Goal: Check status: Check status

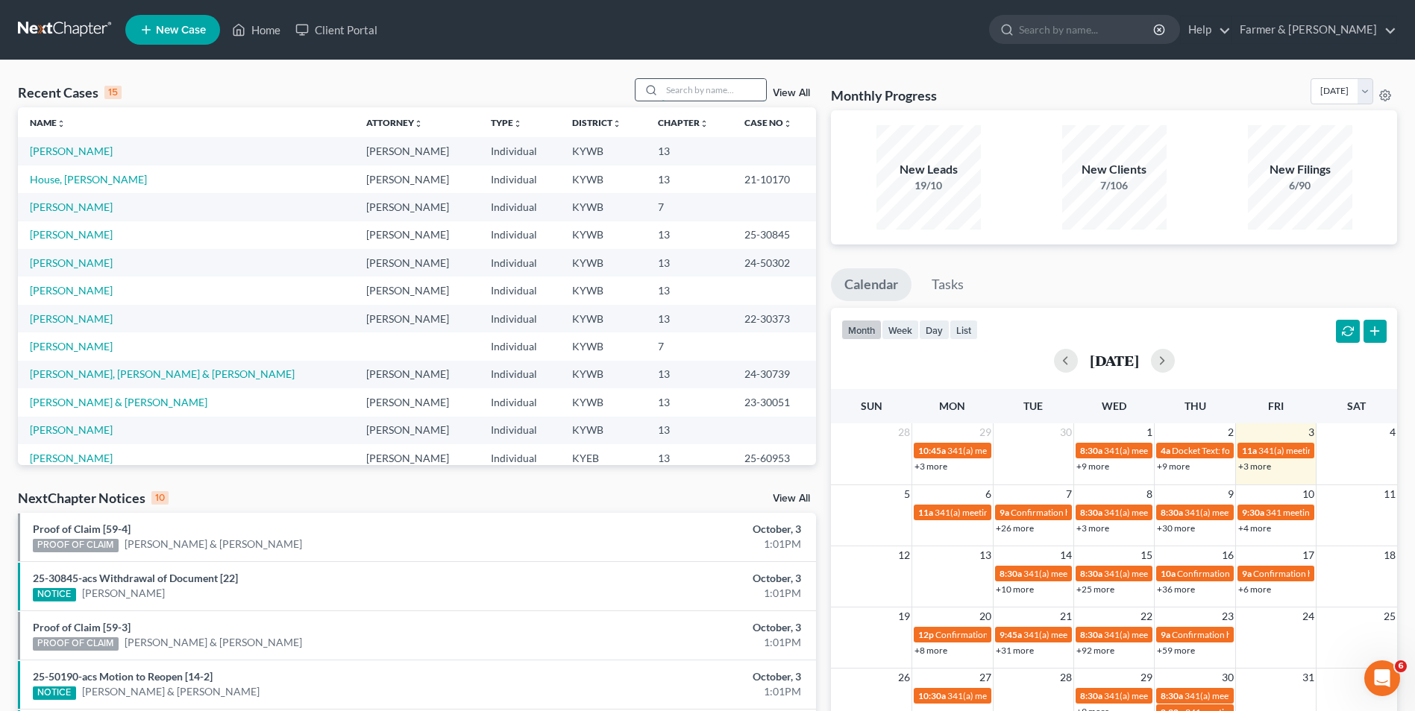
click at [671, 89] on input "search" at bounding box center [713, 90] width 104 height 22
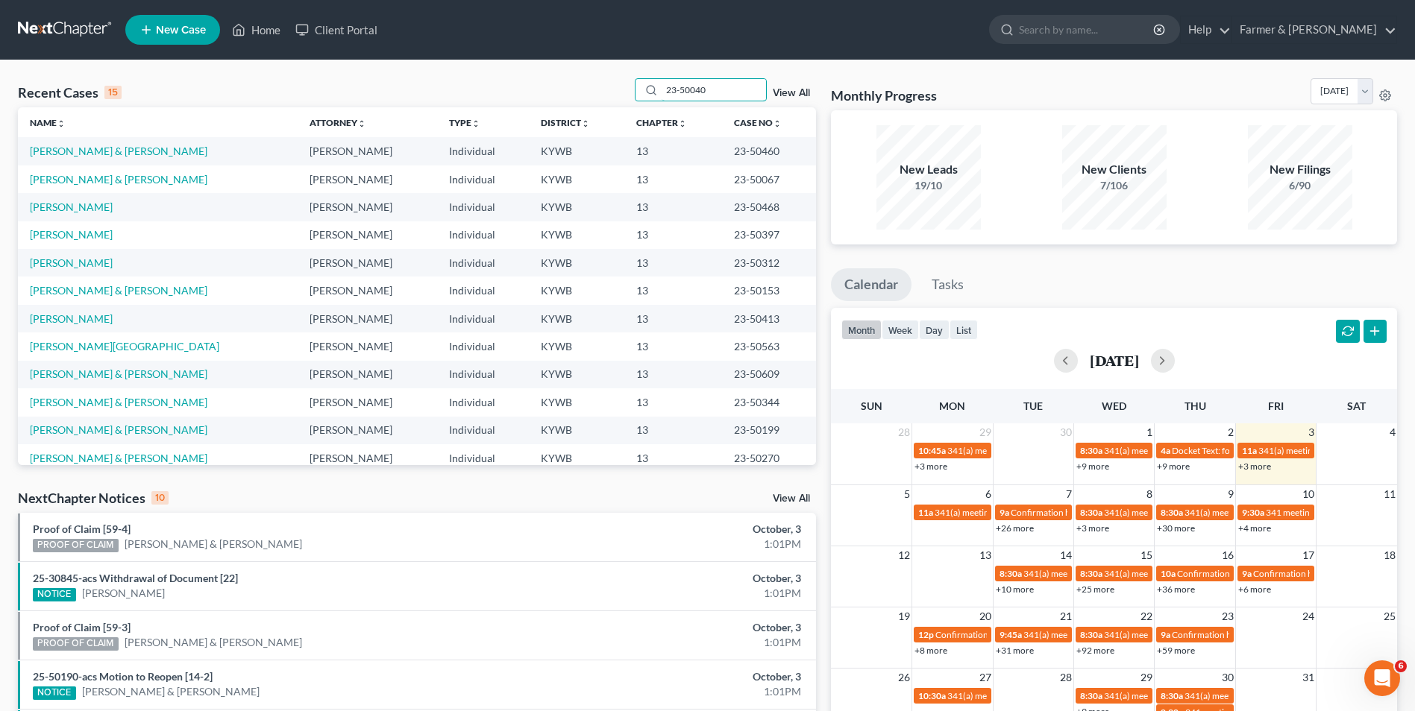
drag, startPoint x: 714, startPoint y: 91, endPoint x: 595, endPoint y: 91, distance: 118.6
click at [595, 91] on div "Recent Cases 15 23-50040 View All" at bounding box center [417, 92] width 798 height 29
click at [724, 95] on input "23-50040" at bounding box center [713, 90] width 104 height 22
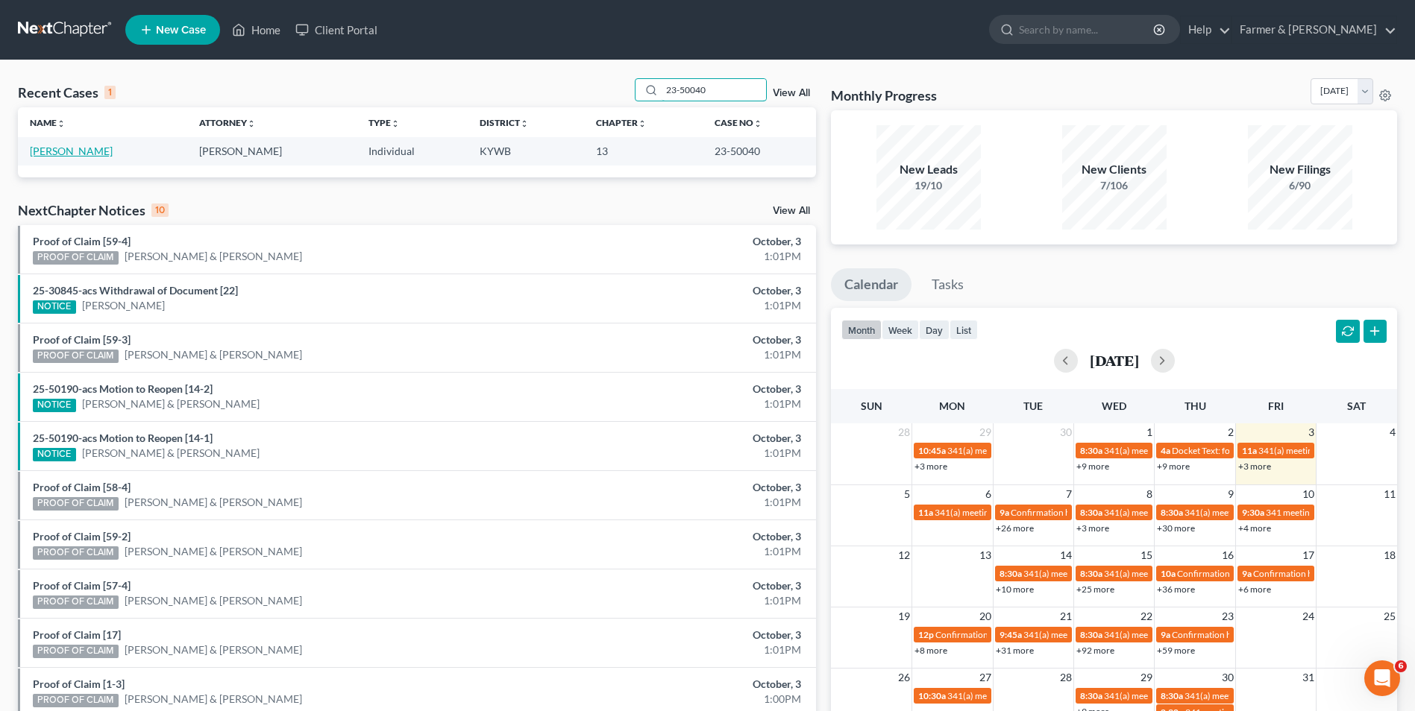
type input "23-50040"
click at [84, 154] on link "[PERSON_NAME]" at bounding box center [71, 151] width 83 height 13
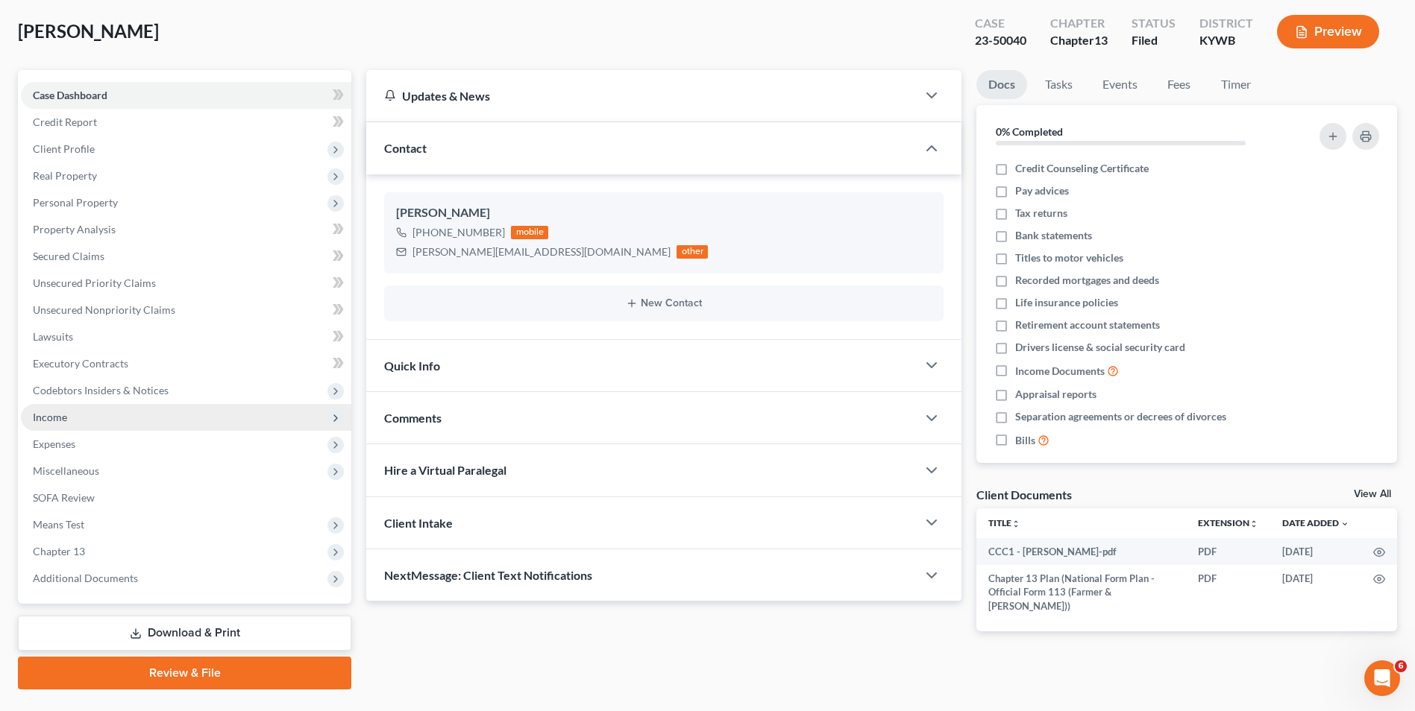
scroll to position [108, 0]
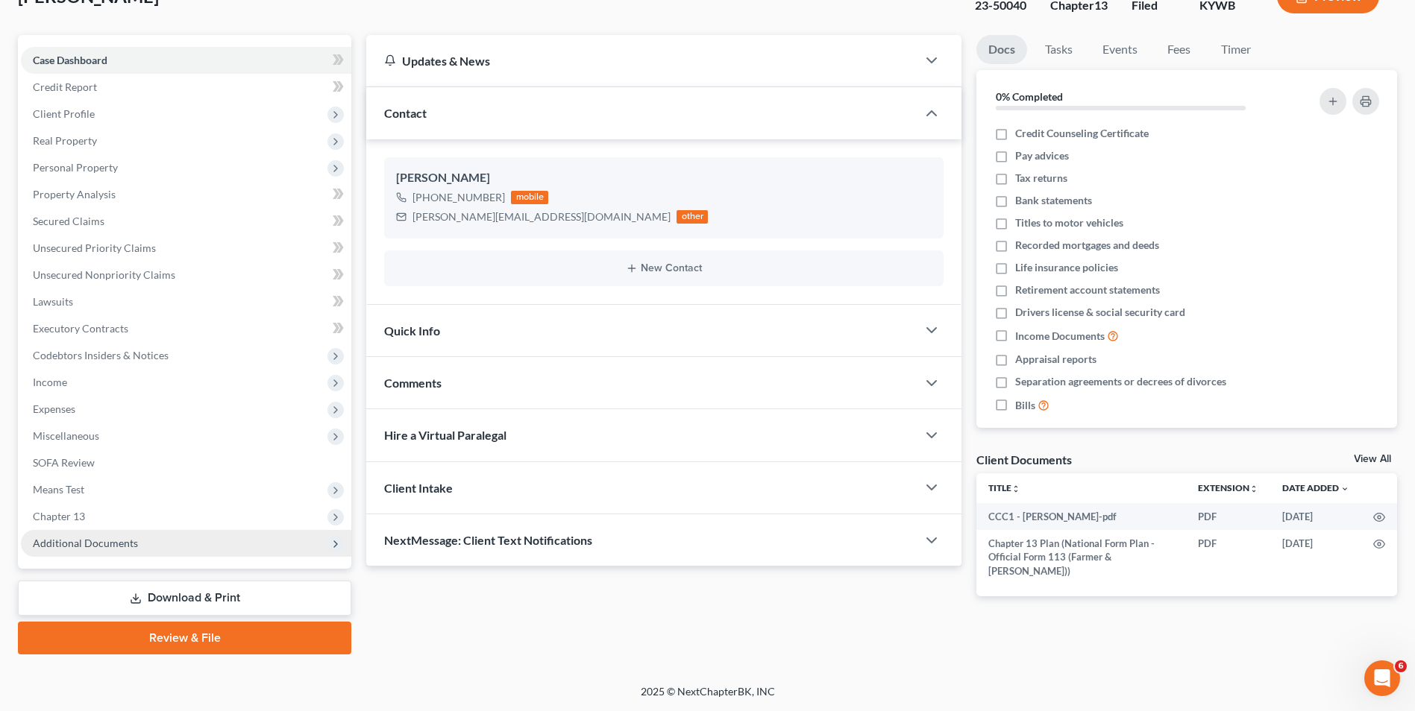
click at [160, 542] on span "Additional Documents" at bounding box center [186, 543] width 330 height 27
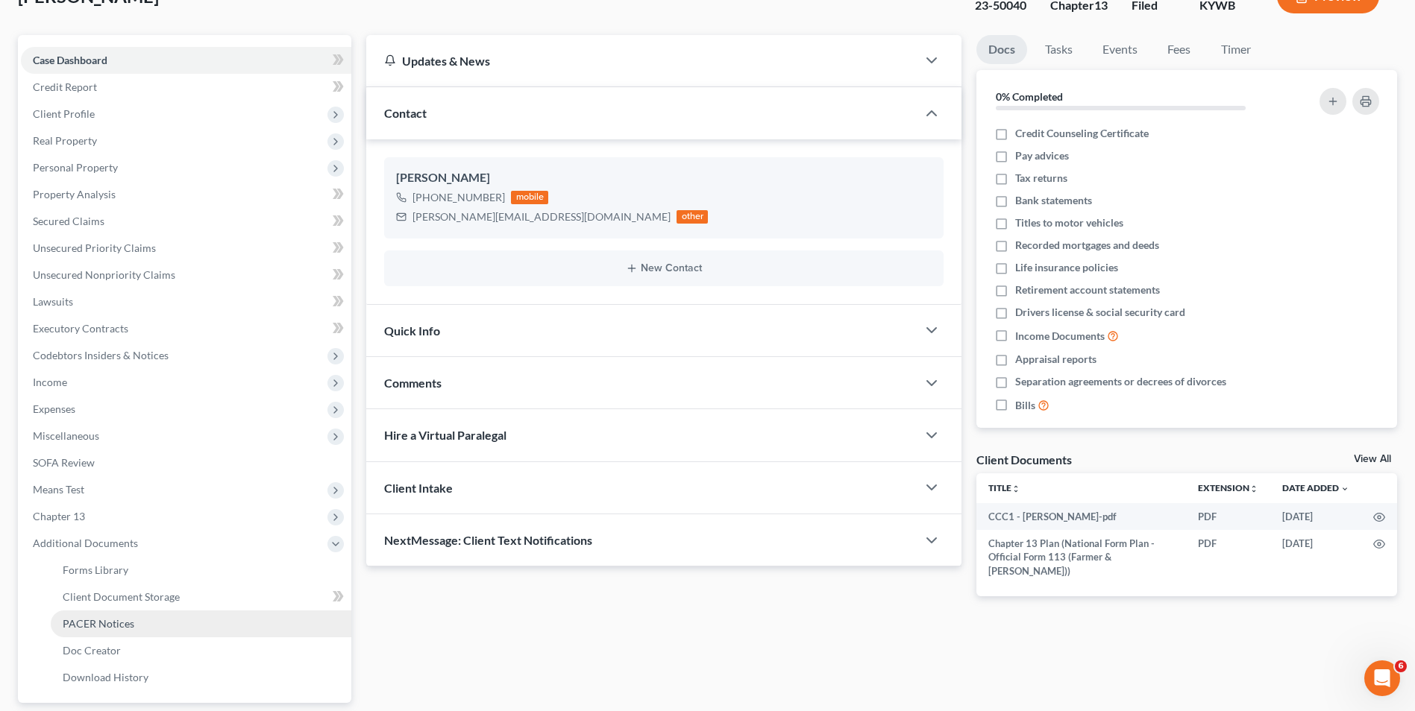
click at [119, 617] on span "PACER Notices" at bounding box center [99, 623] width 72 height 13
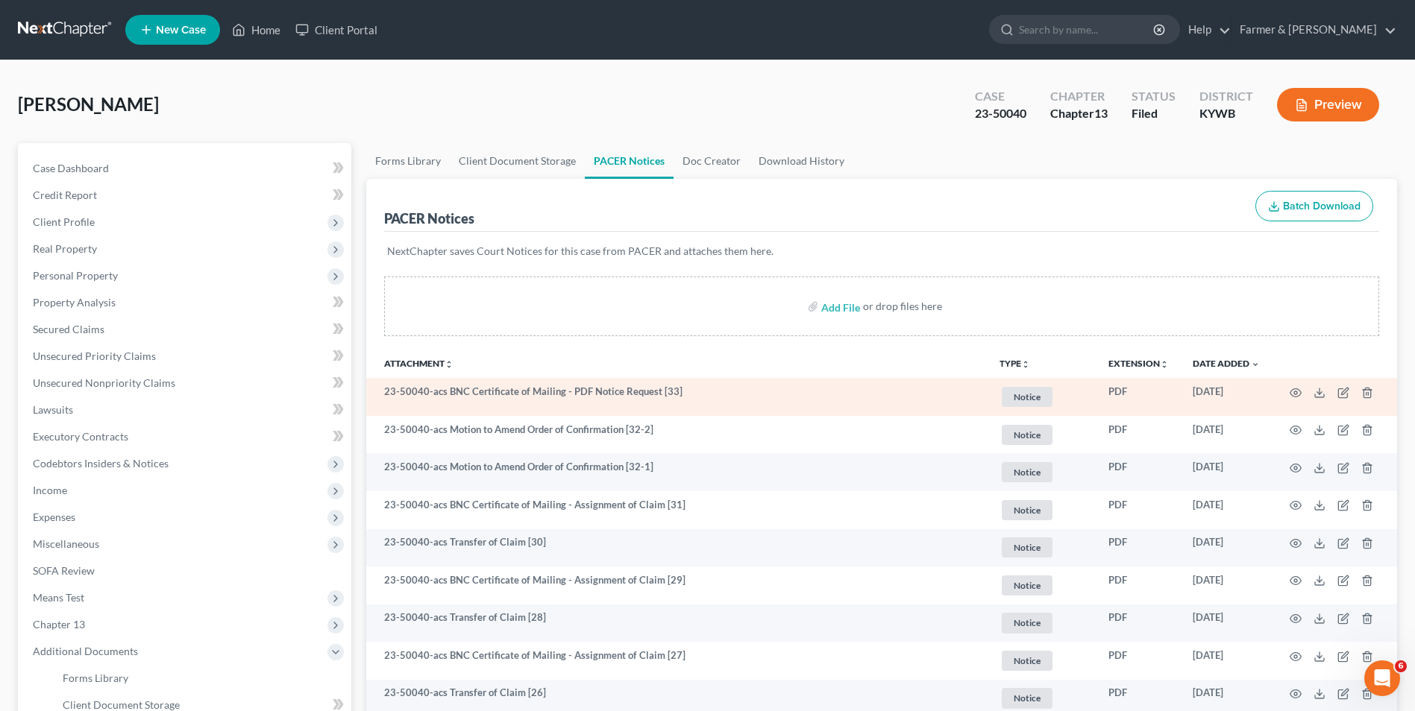
click at [1287, 389] on td at bounding box center [1334, 397] width 125 height 38
click at [1298, 392] on icon "button" at bounding box center [1295, 393] width 12 height 12
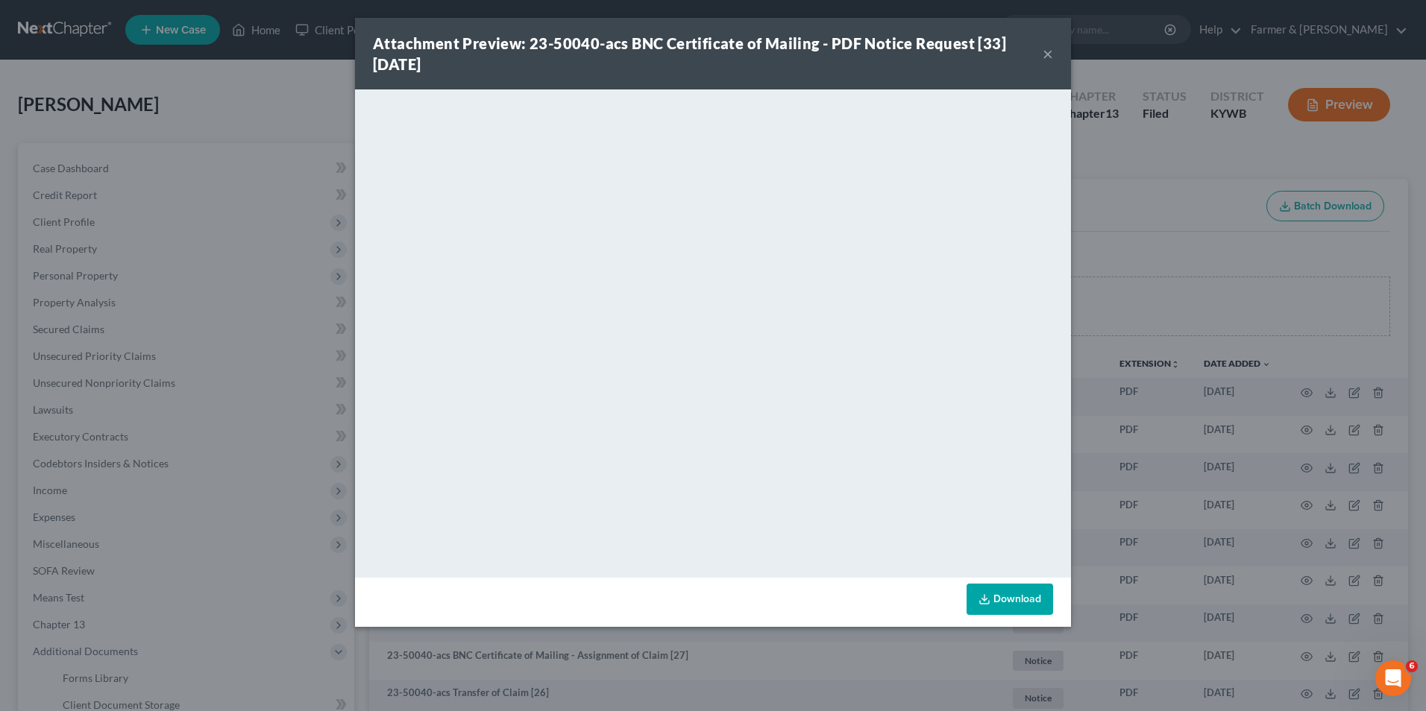
click at [1155, 364] on div "Attachment Preview: 23-50040-acs BNC Certificate of Mailing - PDF Notice Reques…" at bounding box center [713, 355] width 1426 height 711
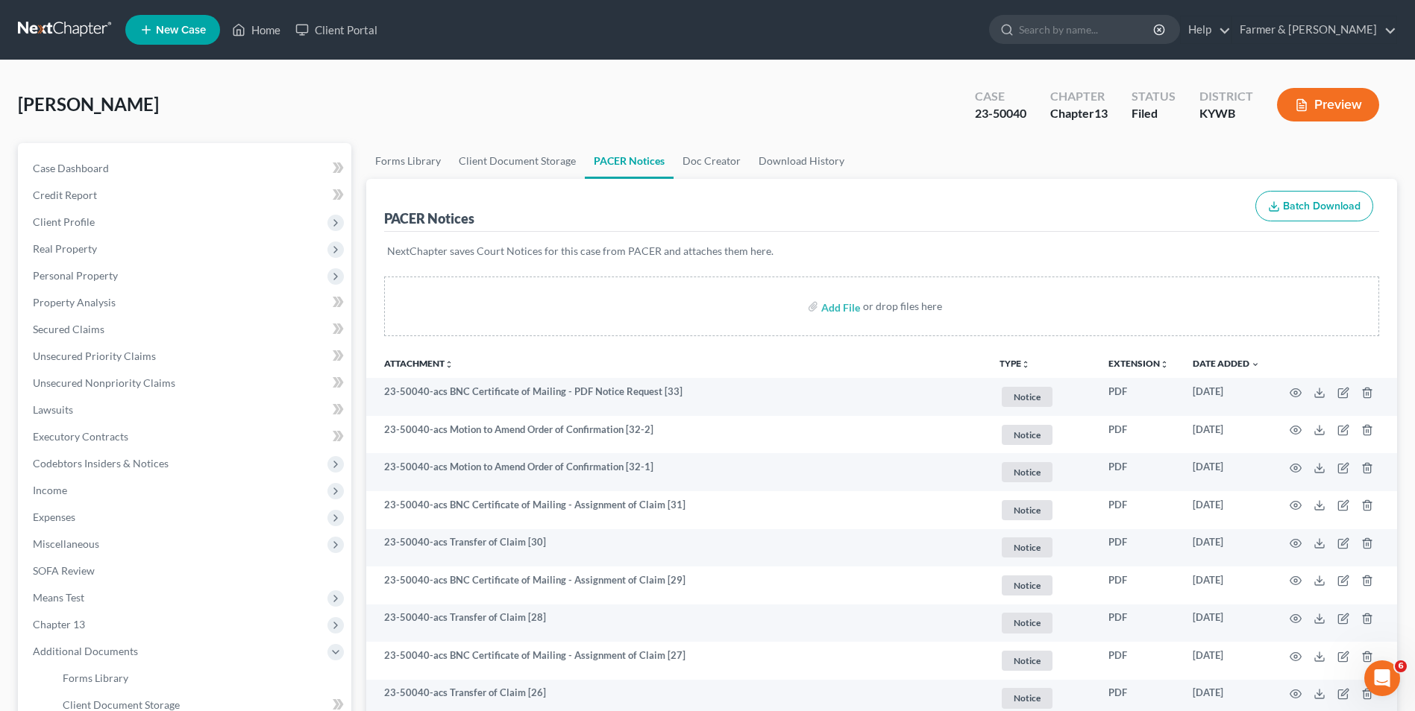
click at [90, 35] on link at bounding box center [65, 29] width 95 height 27
